Goal: Task Accomplishment & Management: Use online tool/utility

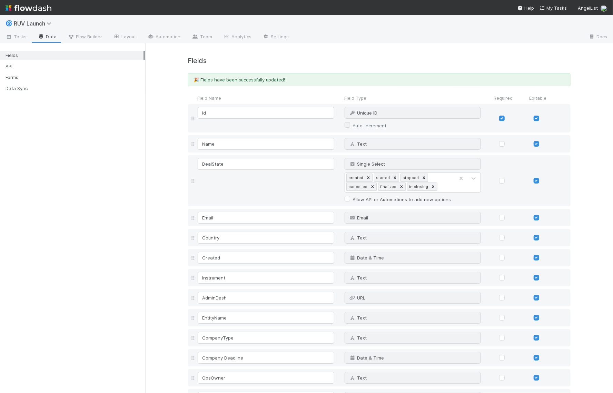
scroll to position [1752, 0]
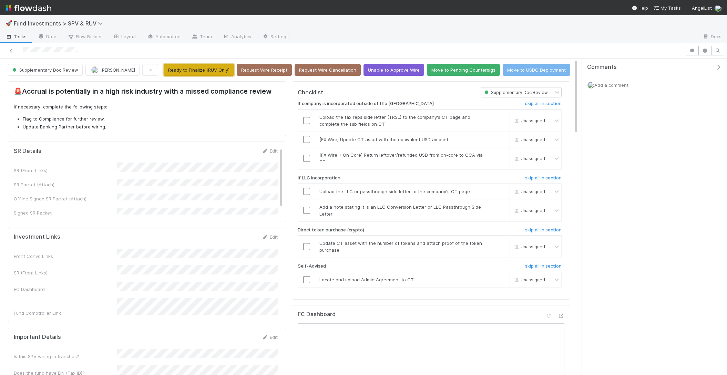
click at [224, 66] on button "Ready to Finalize [RUV Only]" at bounding box center [199, 70] width 70 height 12
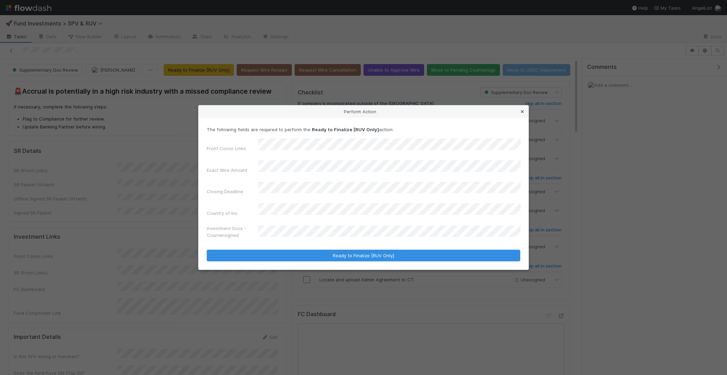
click at [521, 115] on link at bounding box center [522, 111] width 7 height 7
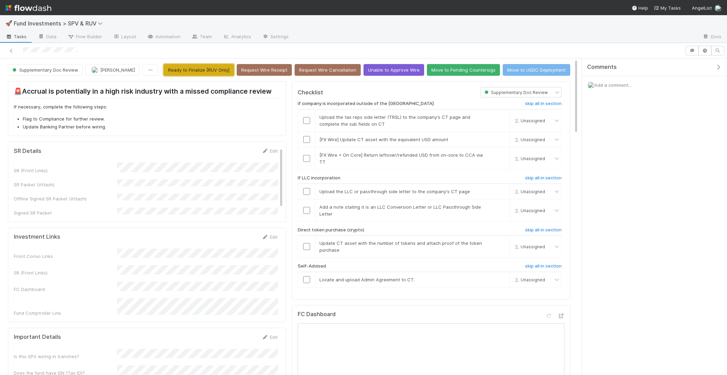
click at [200, 70] on button "Ready to Finalize [RUV Only]" at bounding box center [199, 70] width 70 height 12
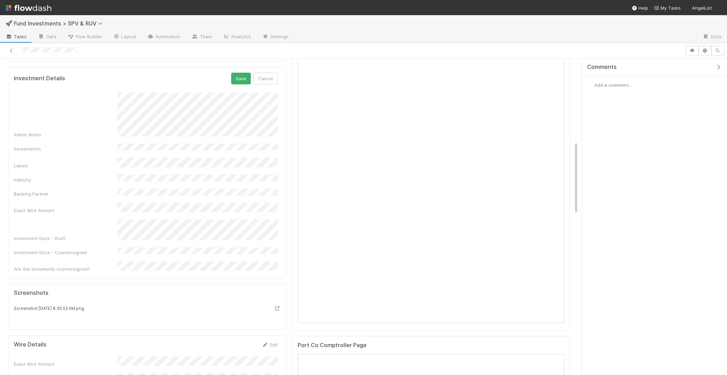
scroll to position [356, 0]
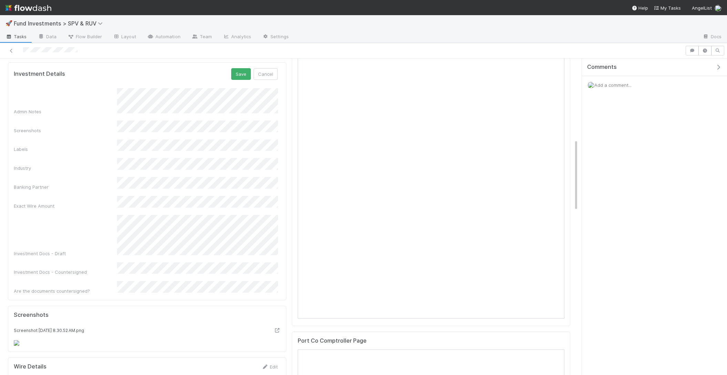
click at [163, 227] on div "Admin Notes Screenshots Labels Industry Banking Partner Exact Wire Amount Inves…" at bounding box center [146, 191] width 264 height 207
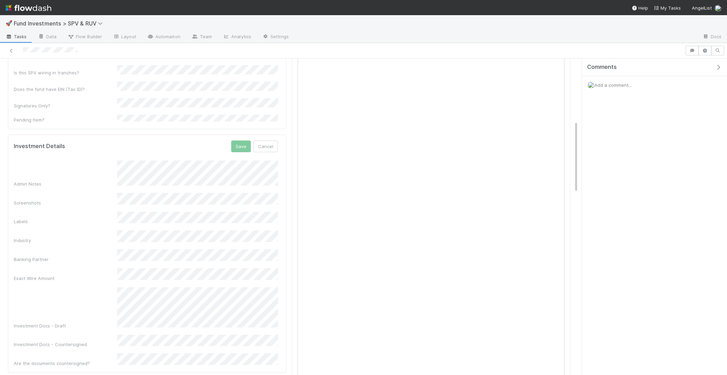
scroll to position [267, 0]
click at [237, 158] on button "Save" at bounding box center [241, 164] width 20 height 12
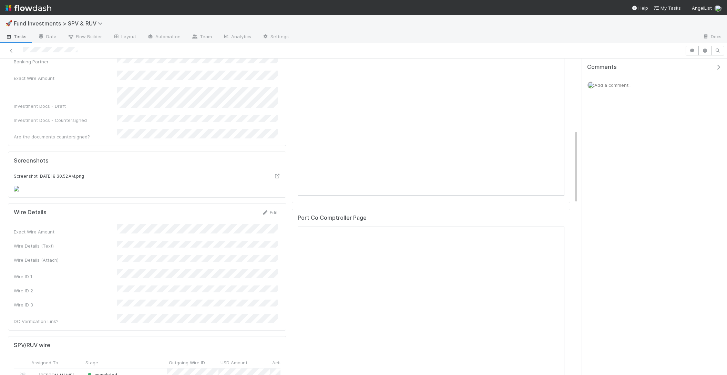
scroll to position [0, 0]
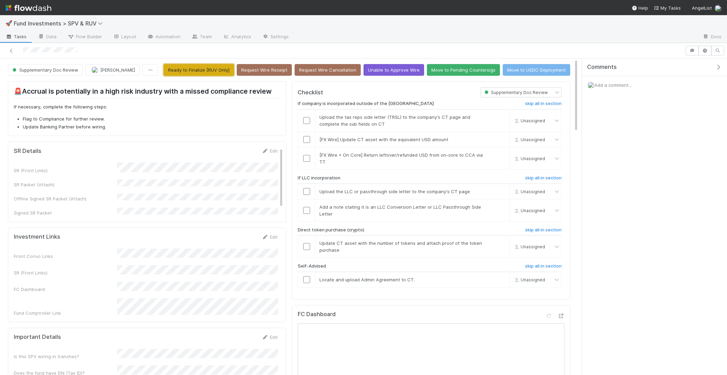
click at [220, 67] on button "Ready to Finalize [RUV Only]" at bounding box center [199, 70] width 70 height 12
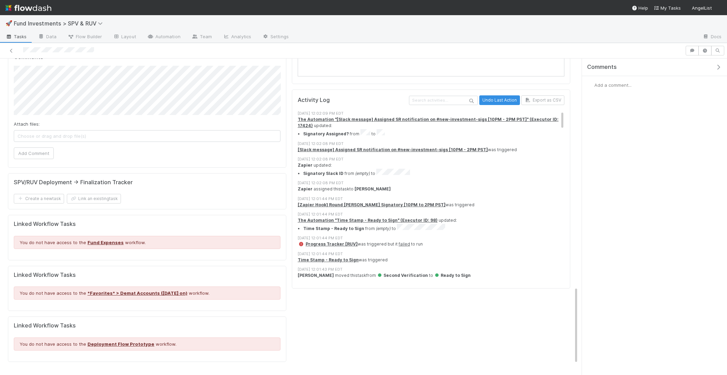
scroll to position [886, 0]
